Goal: Information Seeking & Learning: Learn about a topic

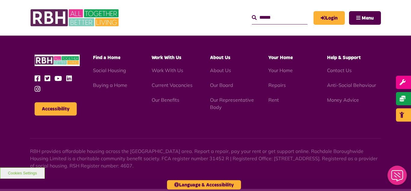
scroll to position [612, 0]
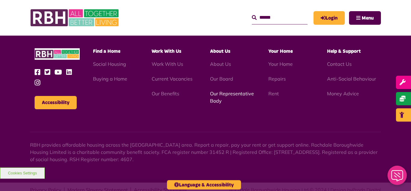
click at [235, 90] on link "Our Representative Body" at bounding box center [232, 96] width 44 height 13
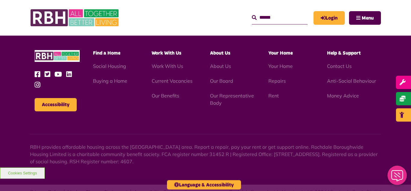
scroll to position [1748, 0]
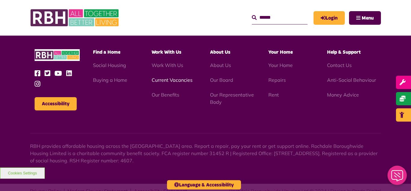
click at [167, 77] on link "Current Vacancies" at bounding box center [172, 80] width 41 height 6
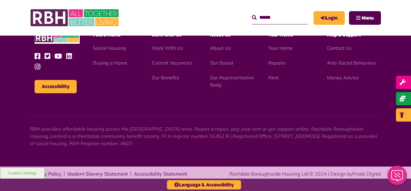
scroll to position [708, 0]
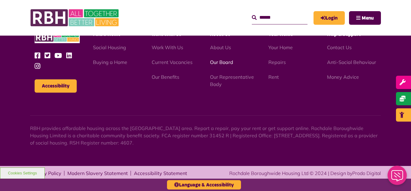
click at [228, 62] on link "Our Board" at bounding box center [221, 62] width 23 height 6
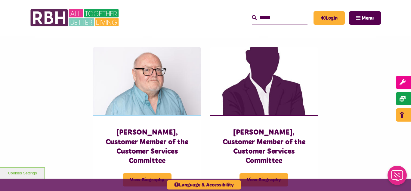
scroll to position [1337, 0]
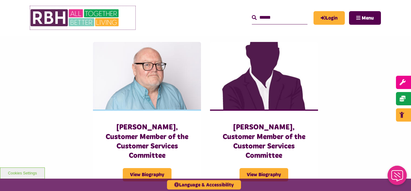
click at [83, 22] on img at bounding box center [75, 17] width 90 height 23
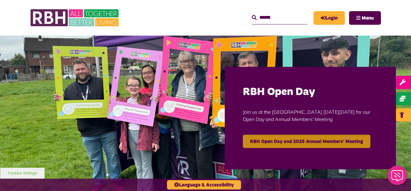
click at [302, 142] on link "RBH Open Day and 2025 Annual Members' Meeting" at bounding box center [307, 140] width 128 height 13
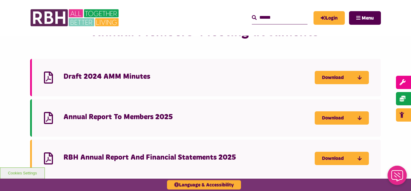
scroll to position [542, 0]
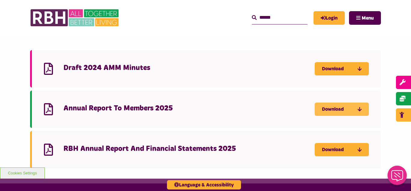
click at [335, 102] on link "Download" at bounding box center [342, 108] width 54 height 13
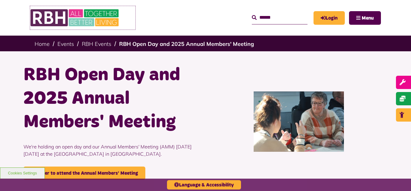
click at [68, 15] on img at bounding box center [75, 17] width 90 height 23
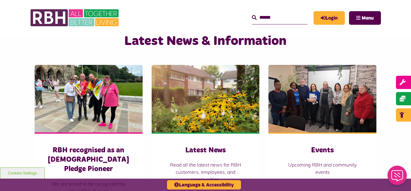
scroll to position [434, 0]
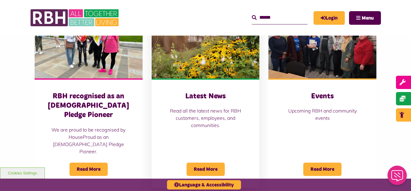
click at [189, 45] on img at bounding box center [206, 44] width 108 height 67
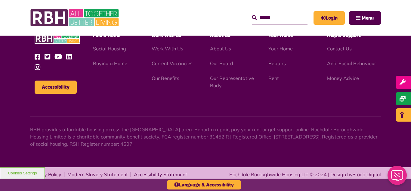
scroll to position [656, 0]
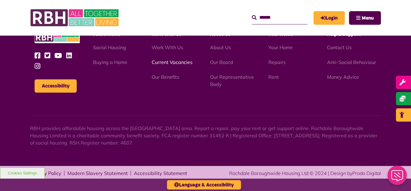
click at [161, 61] on link "Current Vacancies" at bounding box center [172, 62] width 41 height 6
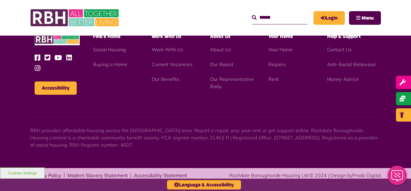
scroll to position [708, 0]
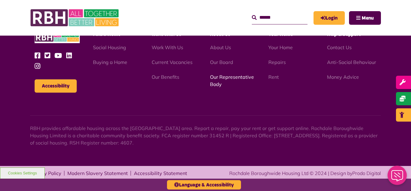
click at [229, 76] on link "Our Representative Body" at bounding box center [232, 80] width 44 height 13
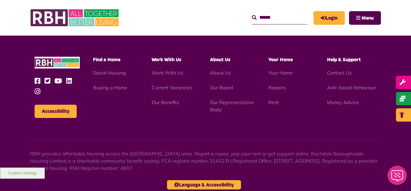
scroll to position [1748, 0]
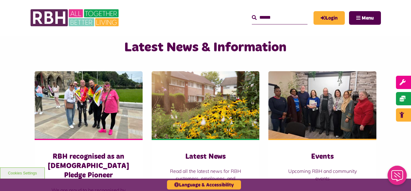
scroll to position [385, 0]
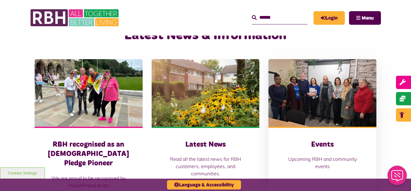
click at [291, 83] on img at bounding box center [323, 92] width 108 height 67
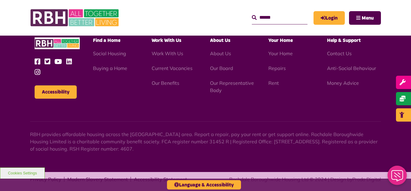
scroll to position [598, 0]
